Goal: Task Accomplishment & Management: Use online tool/utility

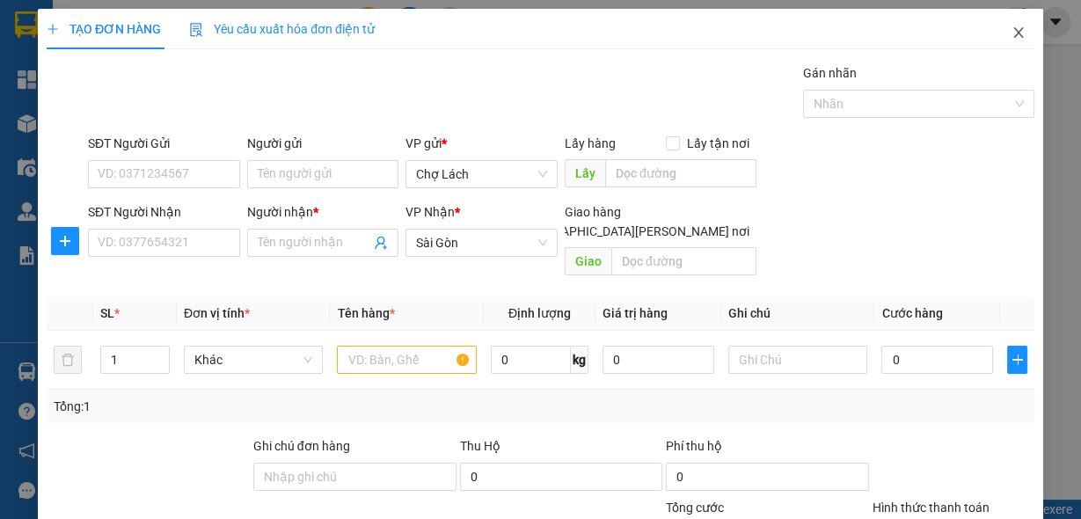
click at [1013, 34] on icon "close" at bounding box center [1019, 33] width 14 height 14
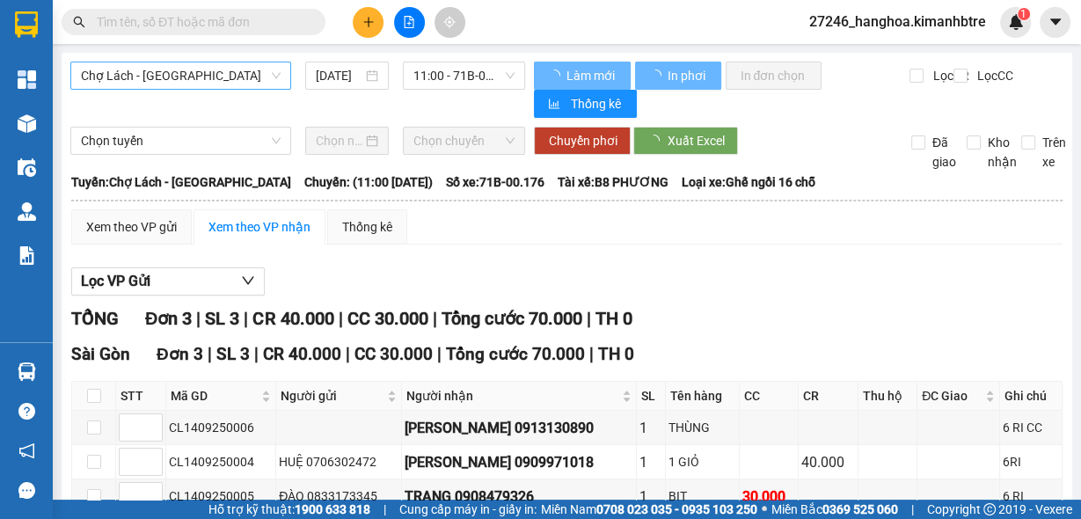
click at [188, 73] on span "Chợ Lách - [GEOGRAPHIC_DATA]" at bounding box center [181, 75] width 200 height 26
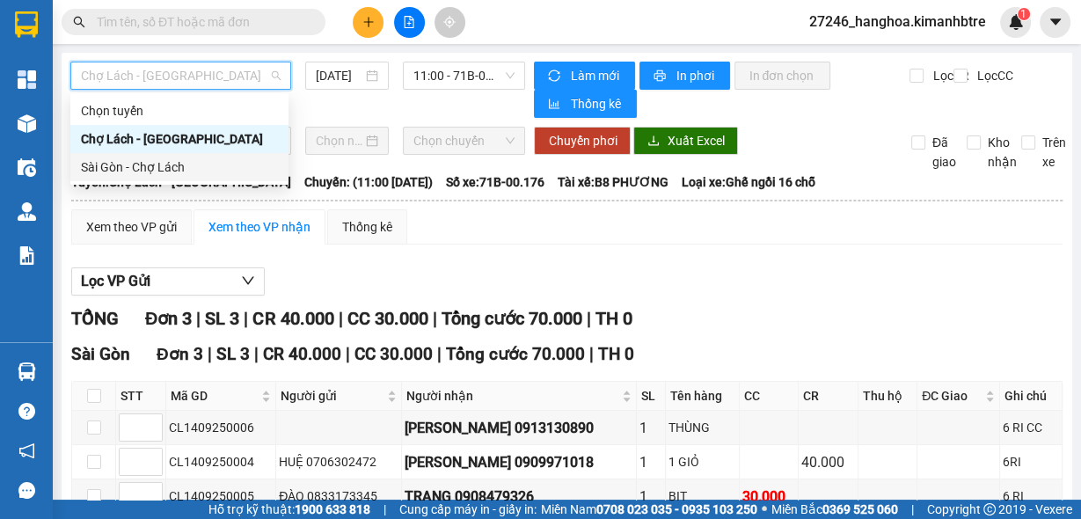
drag, startPoint x: 180, startPoint y: 177, endPoint x: 407, endPoint y: 71, distance: 249.6
click at [180, 176] on div "Sài Gòn - Chợ Lách" at bounding box center [179, 167] width 218 height 28
type input "[DATE]"
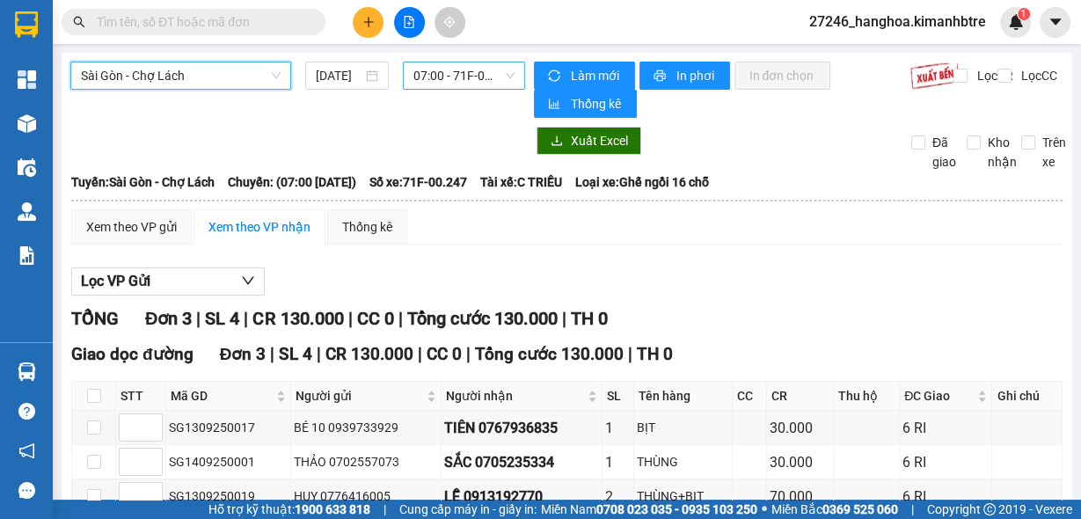
click at [457, 70] on span "07:00 - 71F-00.247" at bounding box center [465, 75] width 102 height 26
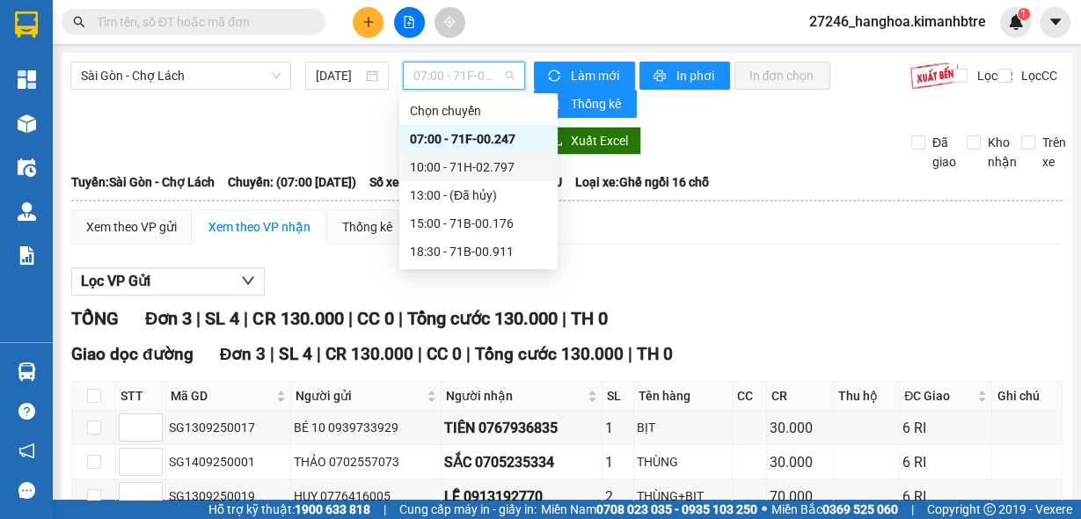
click at [458, 169] on div "10:00 - 71H-02.797" at bounding box center [478, 167] width 137 height 19
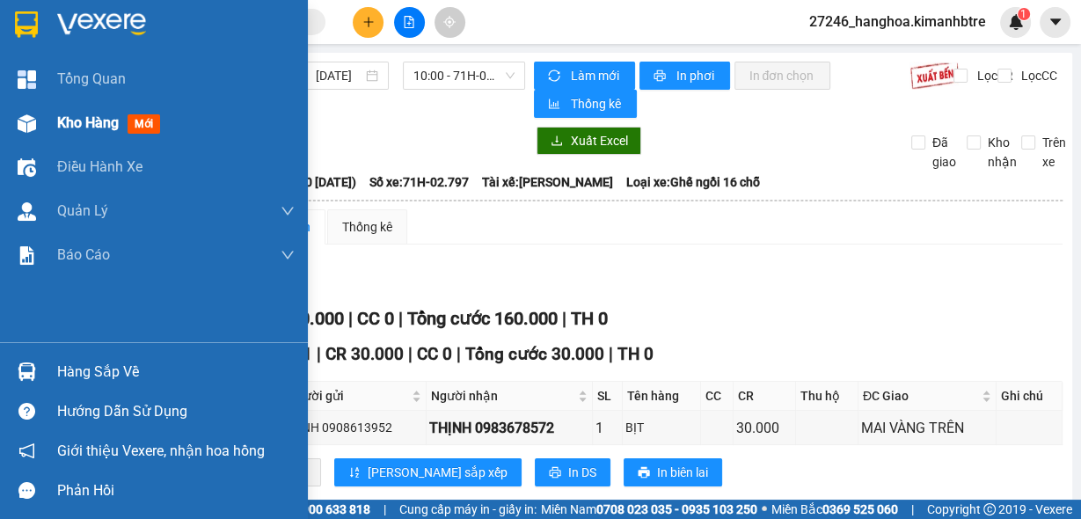
click at [57, 120] on span "Kho hàng" at bounding box center [88, 122] width 62 height 17
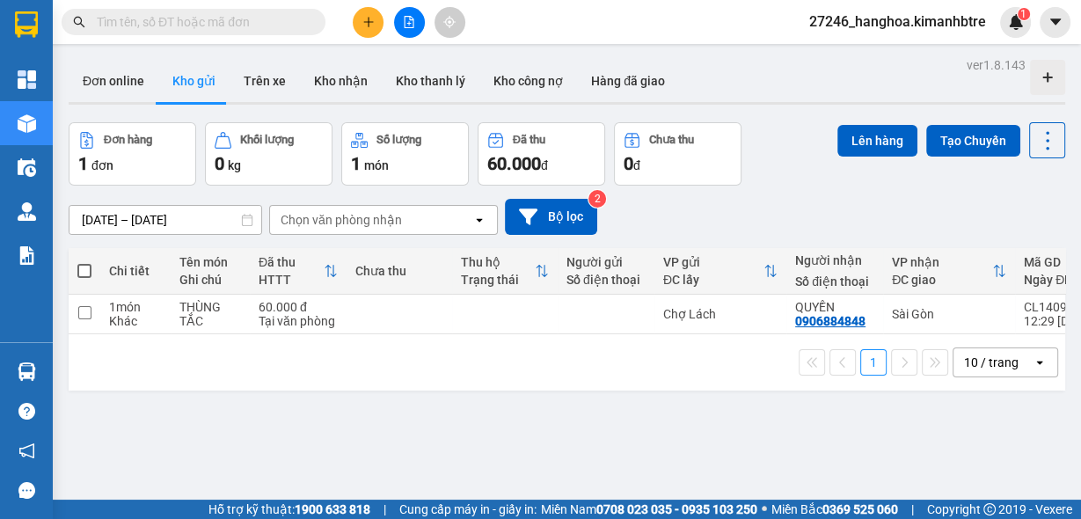
click at [77, 275] on span at bounding box center [84, 271] width 14 height 14
click at [84, 262] on input "checkbox" at bounding box center [84, 262] width 0 height 0
checkbox input "true"
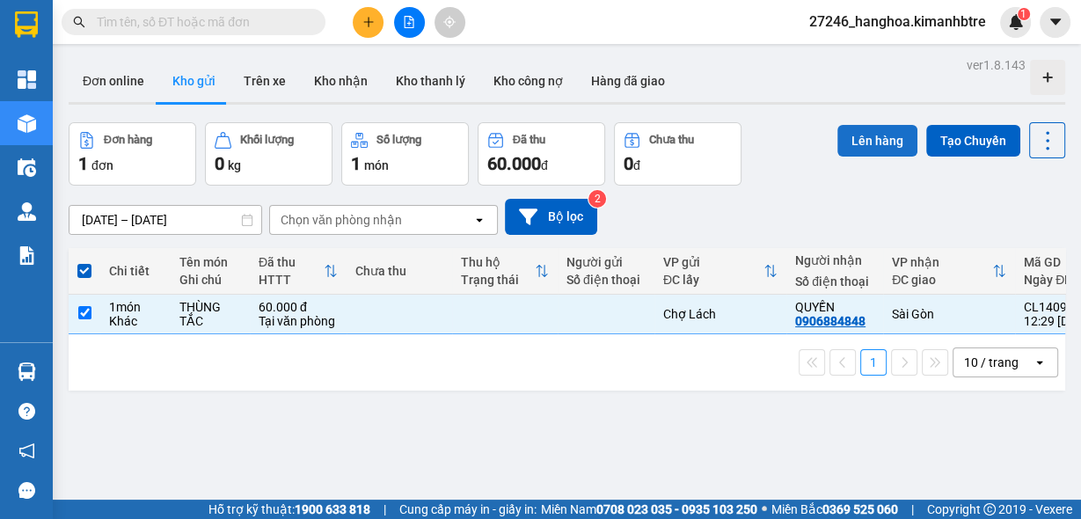
click at [838, 136] on button "Lên hàng" at bounding box center [878, 141] width 80 height 32
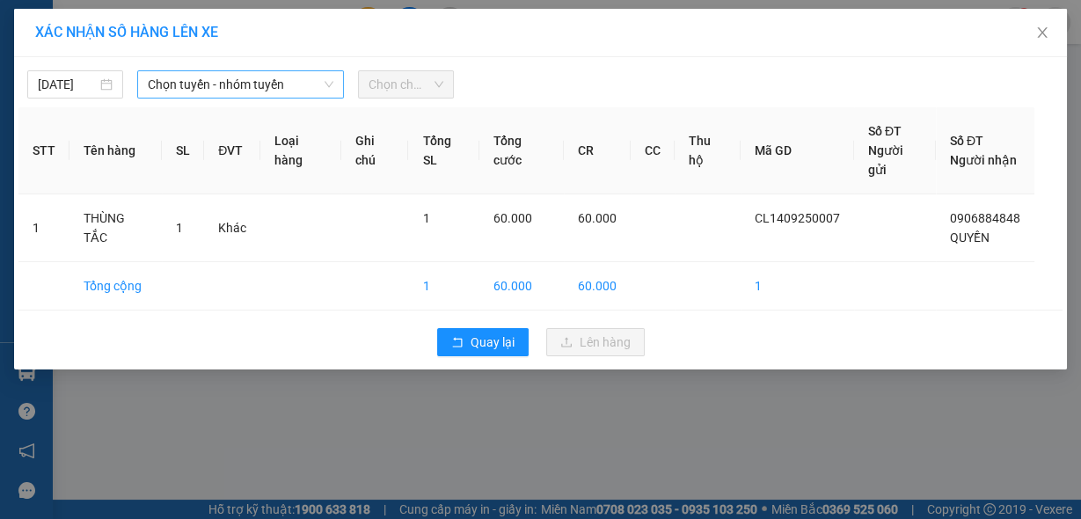
click at [240, 90] on span "Chọn tuyến - nhóm tuyến" at bounding box center [241, 84] width 186 height 26
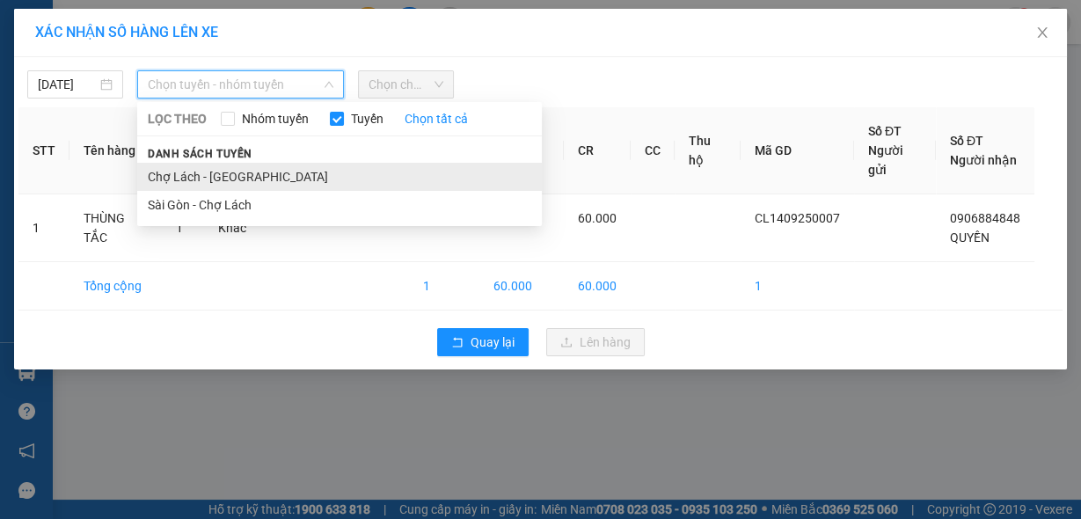
click at [270, 171] on li "Chợ Lách - [GEOGRAPHIC_DATA]" at bounding box center [339, 177] width 405 height 28
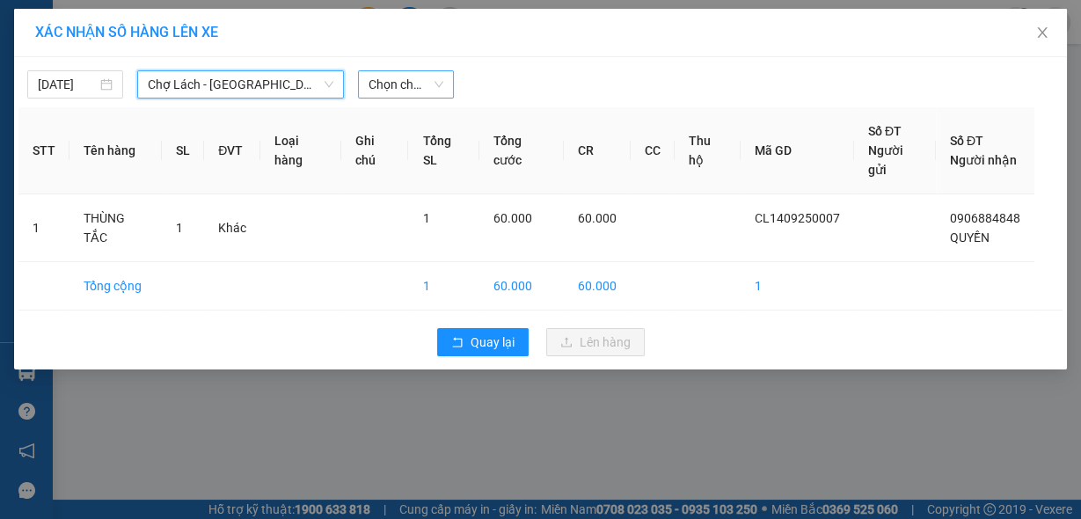
click at [395, 77] on span "Chọn chuyến" at bounding box center [406, 84] width 75 height 26
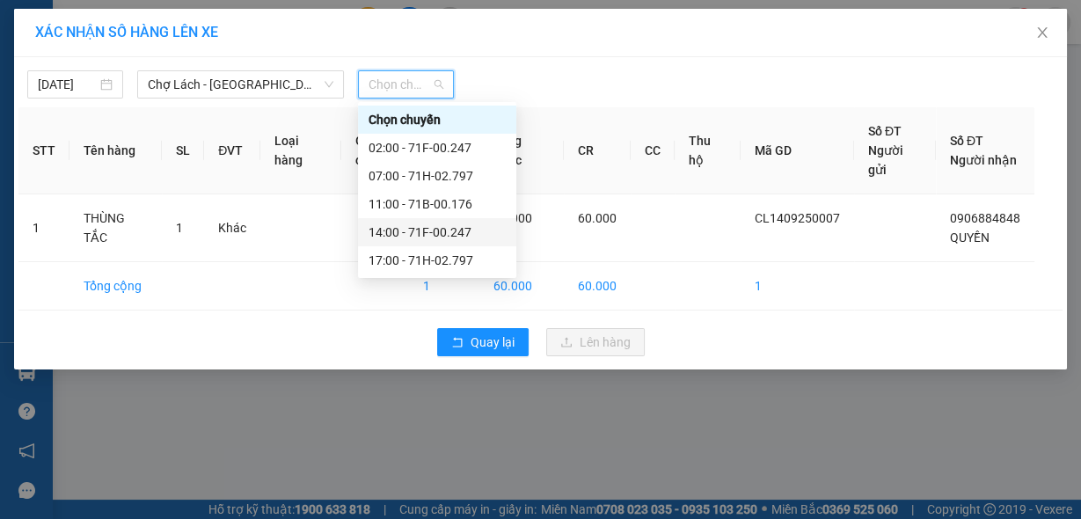
click at [414, 229] on div "14:00 - 71F-00.247" at bounding box center [437, 232] width 137 height 19
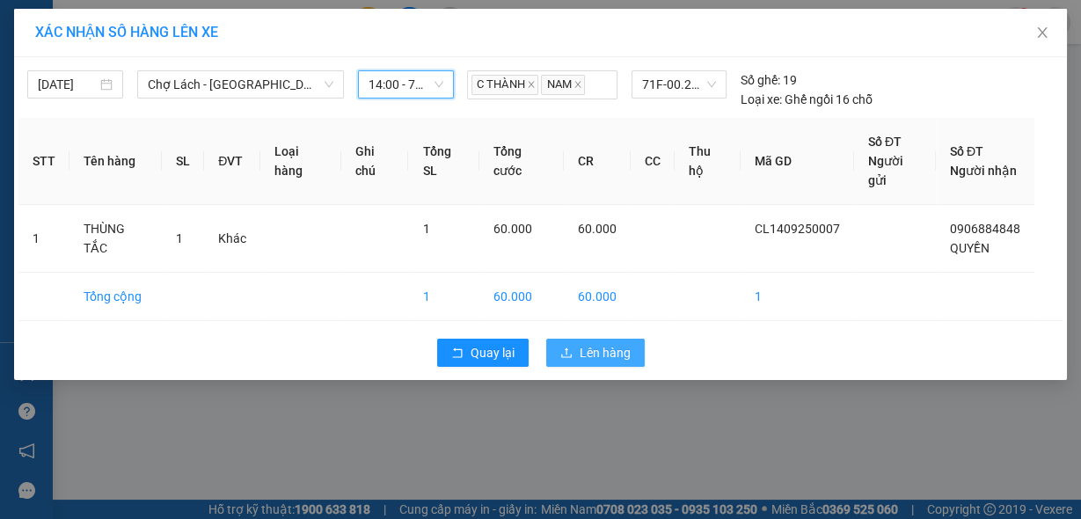
drag, startPoint x: 573, startPoint y: 344, endPoint x: 575, endPoint y: 328, distance: 15.9
click at [575, 339] on button "Lên hàng" at bounding box center [595, 353] width 99 height 28
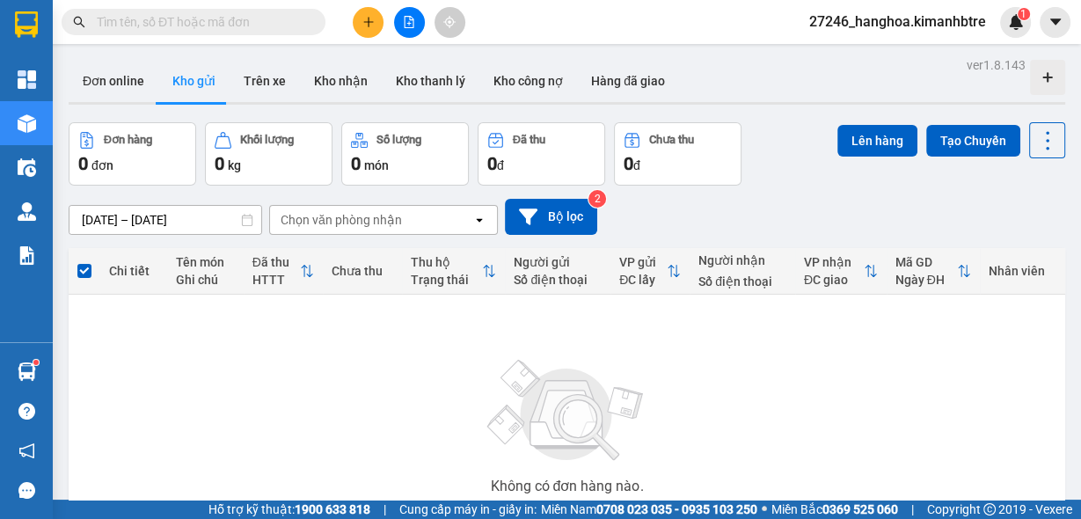
click at [423, 30] on div at bounding box center [409, 22] width 132 height 31
click at [415, 28] on button at bounding box center [409, 22] width 31 height 31
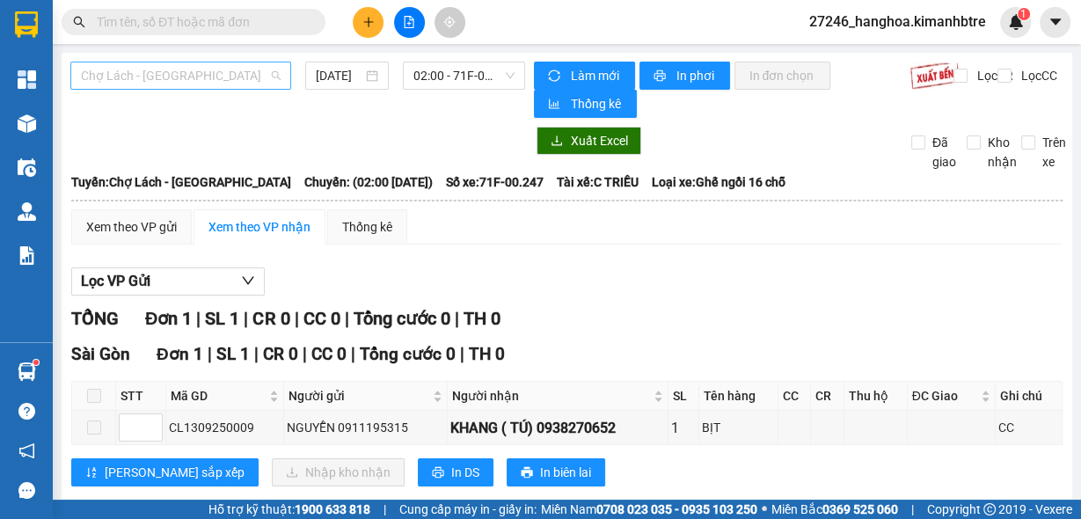
click at [211, 72] on span "Chợ Lách - [GEOGRAPHIC_DATA]" at bounding box center [181, 75] width 200 height 26
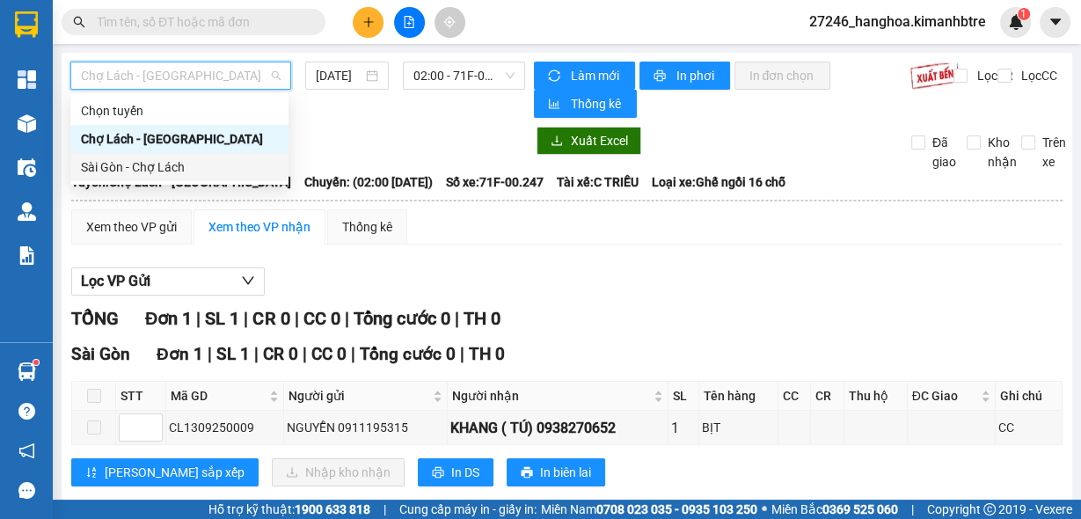
click at [202, 167] on div "Sài Gòn - Chợ Lách" at bounding box center [179, 167] width 197 height 19
type input "[DATE]"
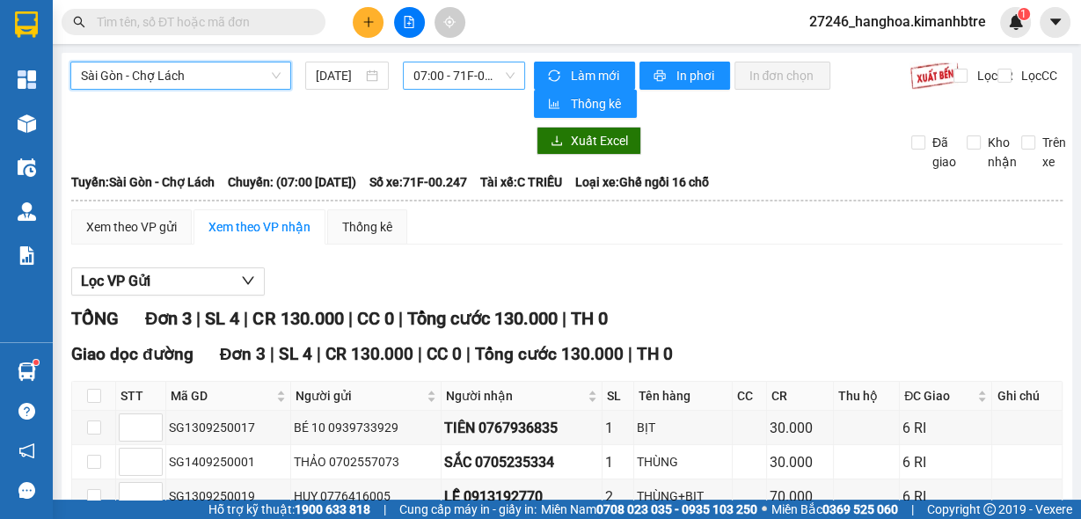
click at [479, 80] on span "07:00 - 71F-00.247" at bounding box center [465, 75] width 102 height 26
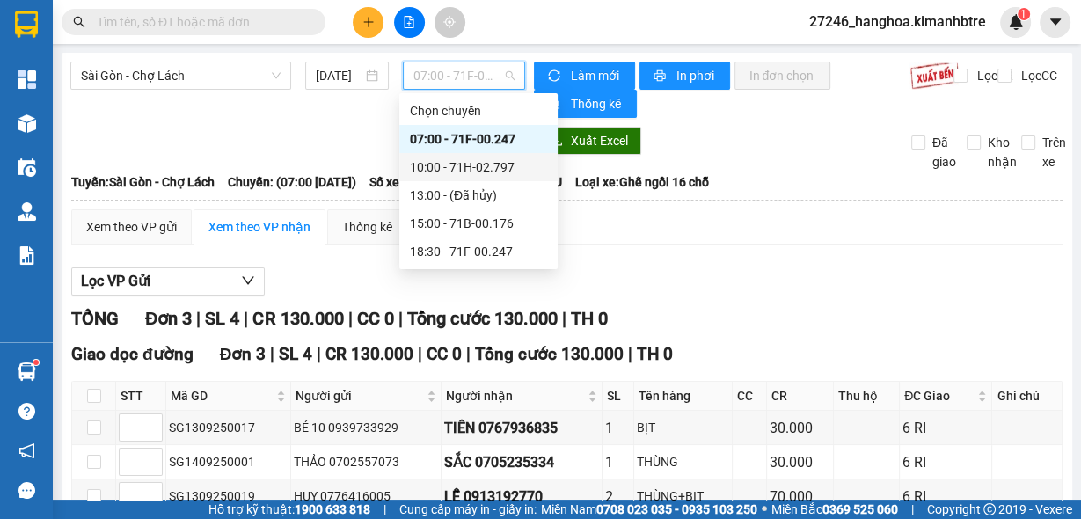
click at [487, 169] on div "10:00 - 71H-02.797" at bounding box center [478, 167] width 137 height 19
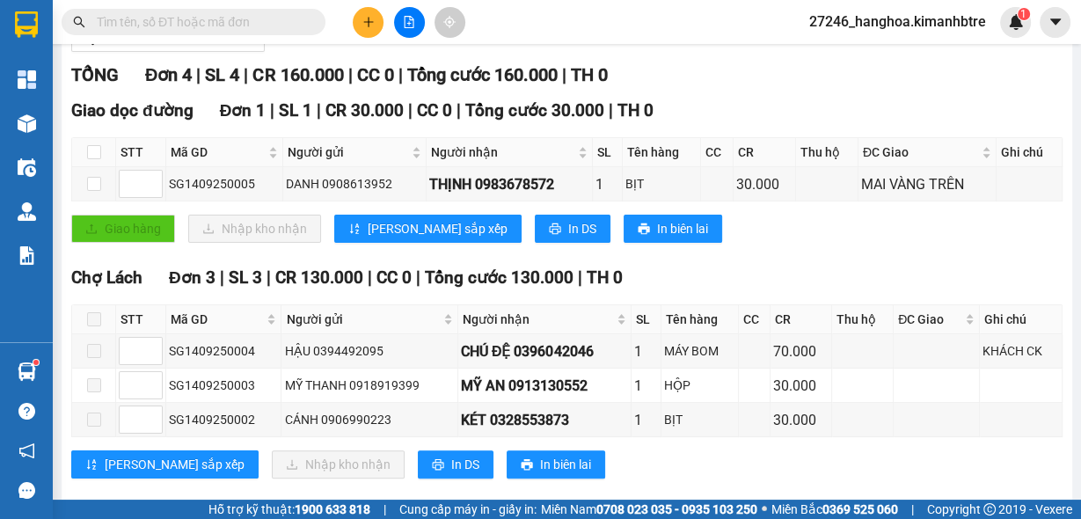
scroll to position [265, 0]
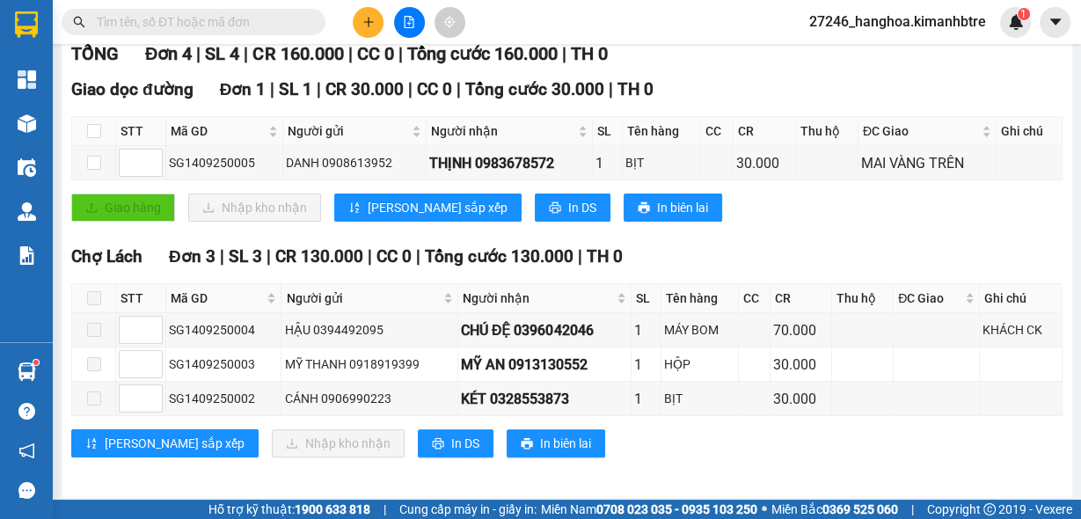
click at [654, 245] on div "Chợ [PERSON_NAME] 3 | SL 3 | CR 130.000 | CC 0 | [PERSON_NAME] 130.000 | TH 0" at bounding box center [567, 257] width 992 height 26
